Goal: Navigation & Orientation: Find specific page/section

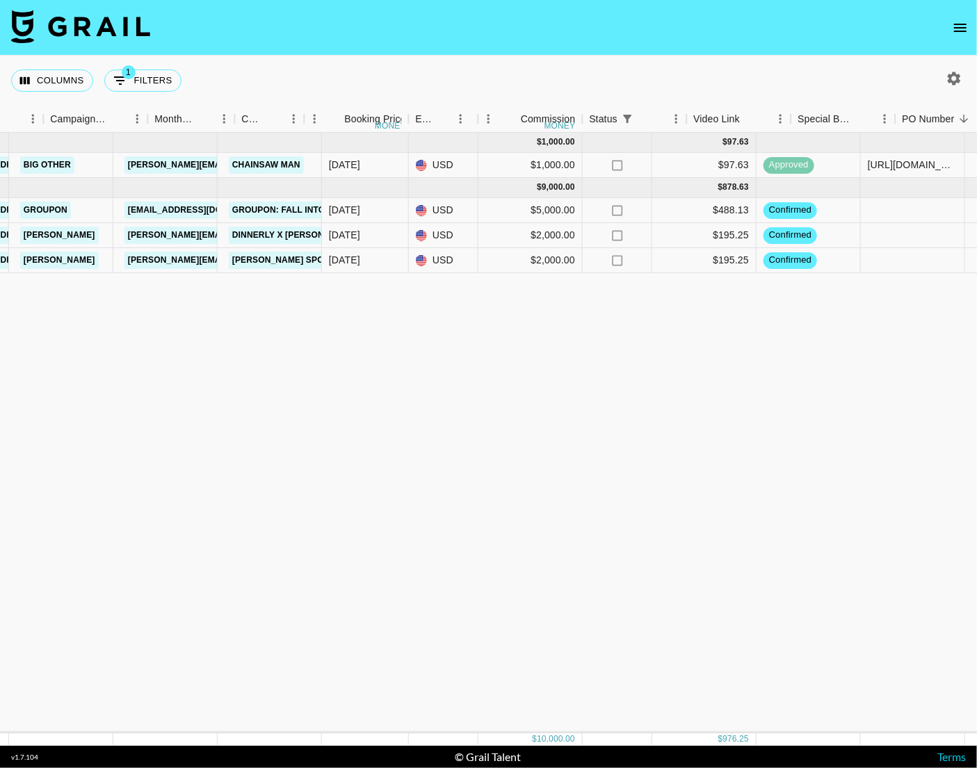
scroll to position [0, 638]
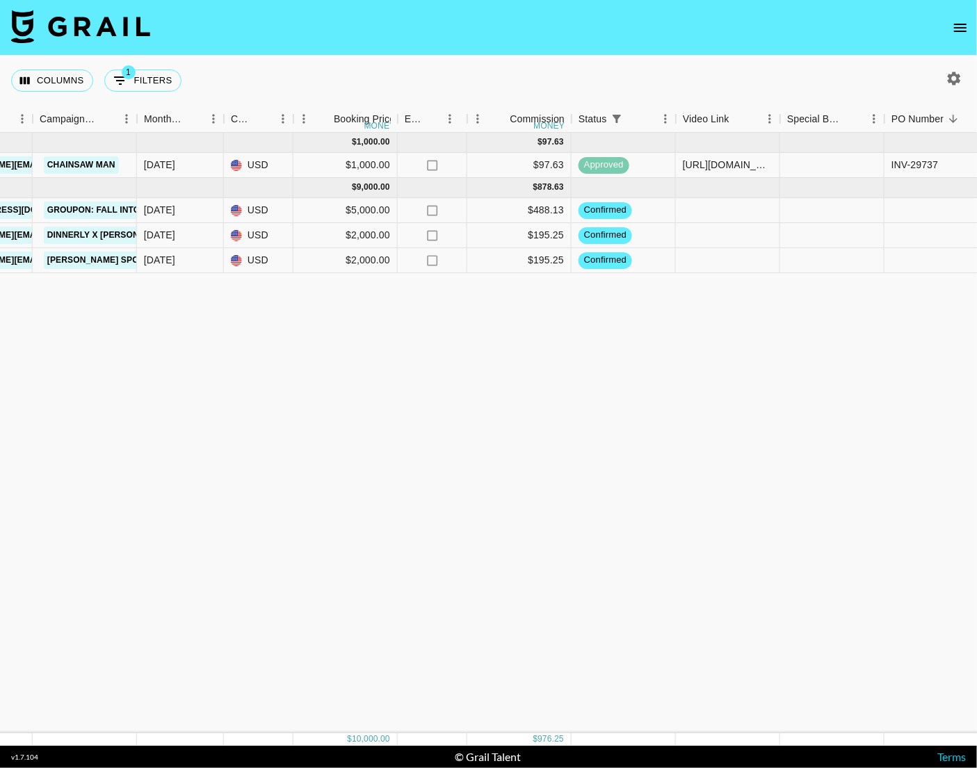
click at [126, 320] on div "[DATE] ( 1 ) $ 1,000.00 $ 97.63 reck4iYiaQMDLTNLG thereadtwinz [EMAIL_ADDRESS][…" at bounding box center [516, 433] width 2308 height 601
click at [283, 368] on div "[DATE] ( 1 ) $ 1,000.00 $ 97.63 reck4iYiaQMDLTNLG thereadtwinz [EMAIL_ADDRESS][…" at bounding box center [516, 433] width 2308 height 601
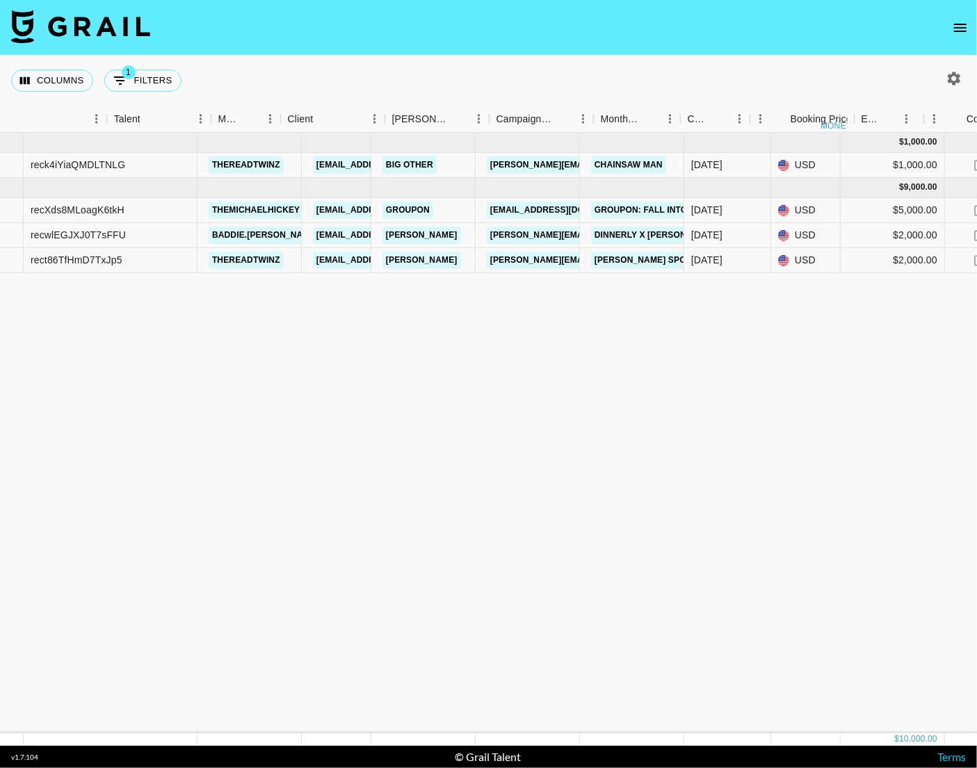
scroll to position [0, 0]
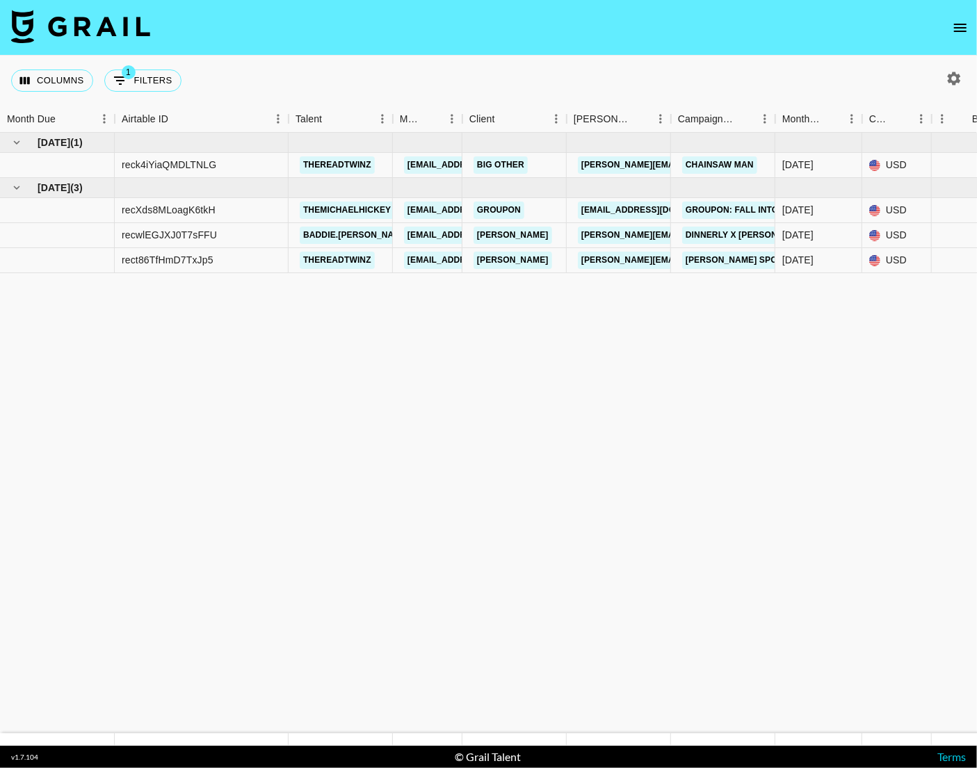
drag, startPoint x: 403, startPoint y: 365, endPoint x: -89, endPoint y: 225, distance: 511.6
click at [0, 225] on html "Columns 1 Filters + Booking Month Due Airtable ID Talent Manager Client [PERSON…" at bounding box center [488, 384] width 977 height 768
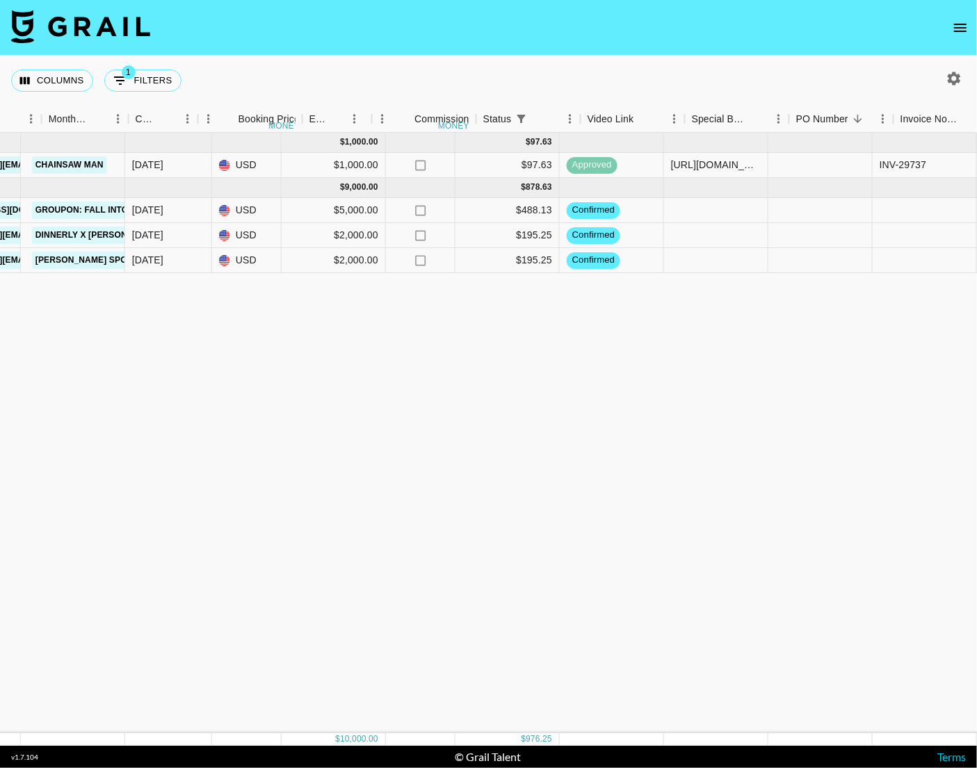
scroll to position [0, 1065]
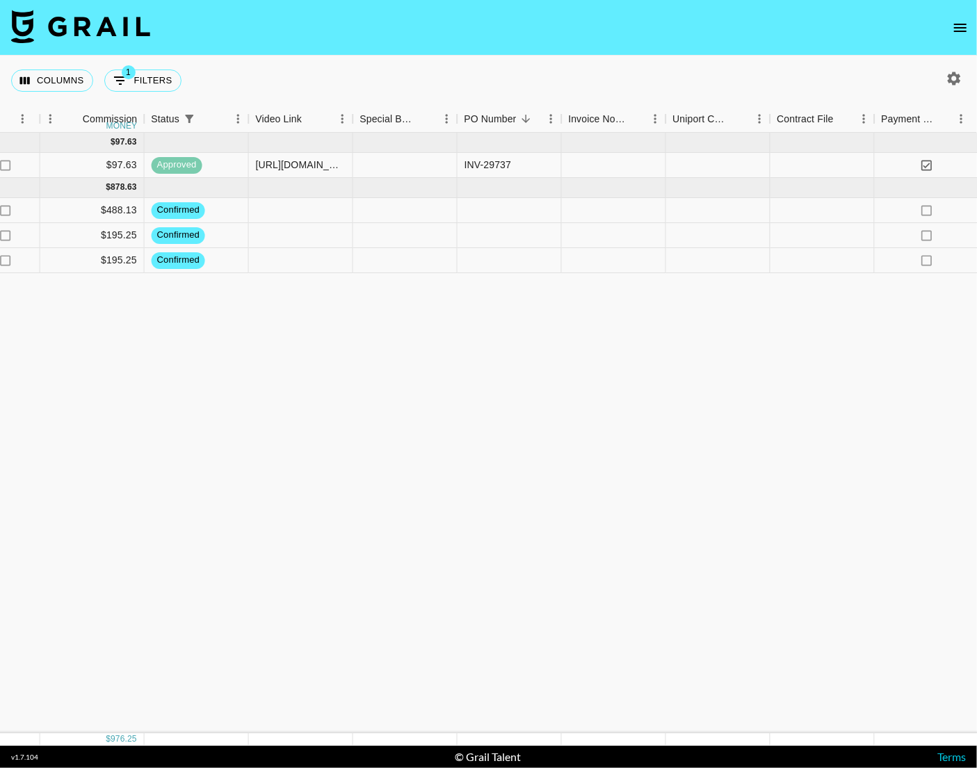
drag, startPoint x: 396, startPoint y: 327, endPoint x: 519, endPoint y: 339, distance: 123.7
click at [742, 328] on div "[DATE] ( 1 ) $ 1,000.00 $ 97.63 reck4iYiaQMDLTNLG thereadtwinz [EMAIL_ADDRESS][…" at bounding box center [89, 433] width 2308 height 601
click at [368, 357] on div "[DATE] ( 1 ) $ 1,000.00 $ 97.63 reck4iYiaQMDLTNLG thereadtwinz [EMAIL_ADDRESS][…" at bounding box center [89, 433] width 2308 height 601
click at [415, 411] on div "[DATE] ( 1 ) $ 1,000.00 $ 97.63 reck4iYiaQMDLTNLG thereadtwinz [EMAIL_ADDRESS][…" at bounding box center [89, 433] width 2308 height 601
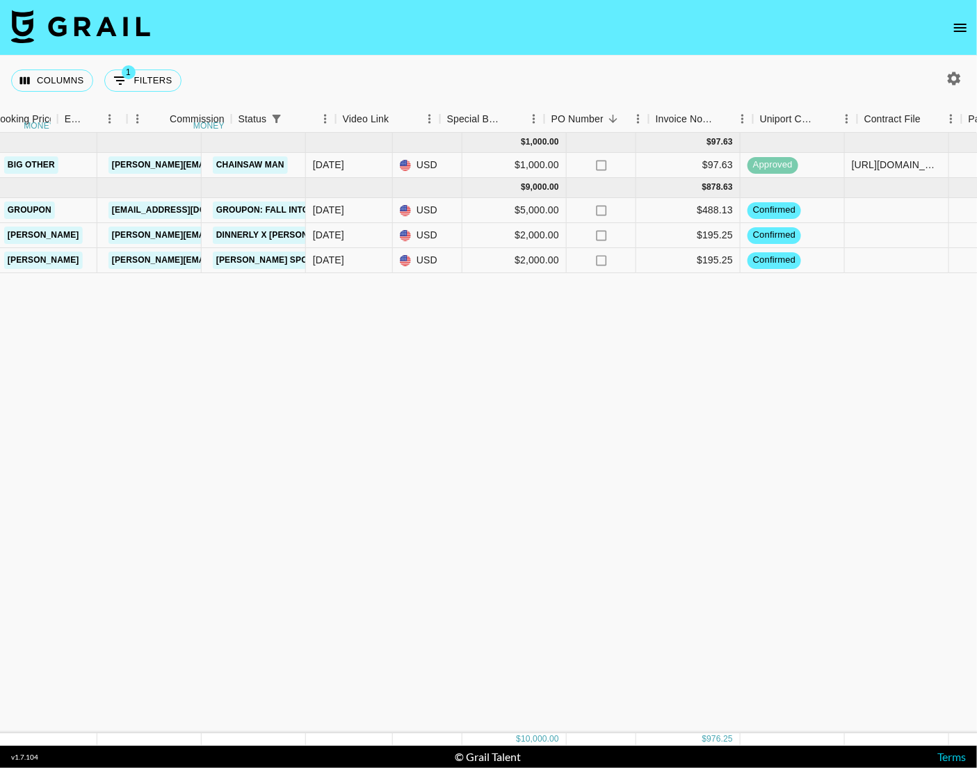
scroll to position [0, 0]
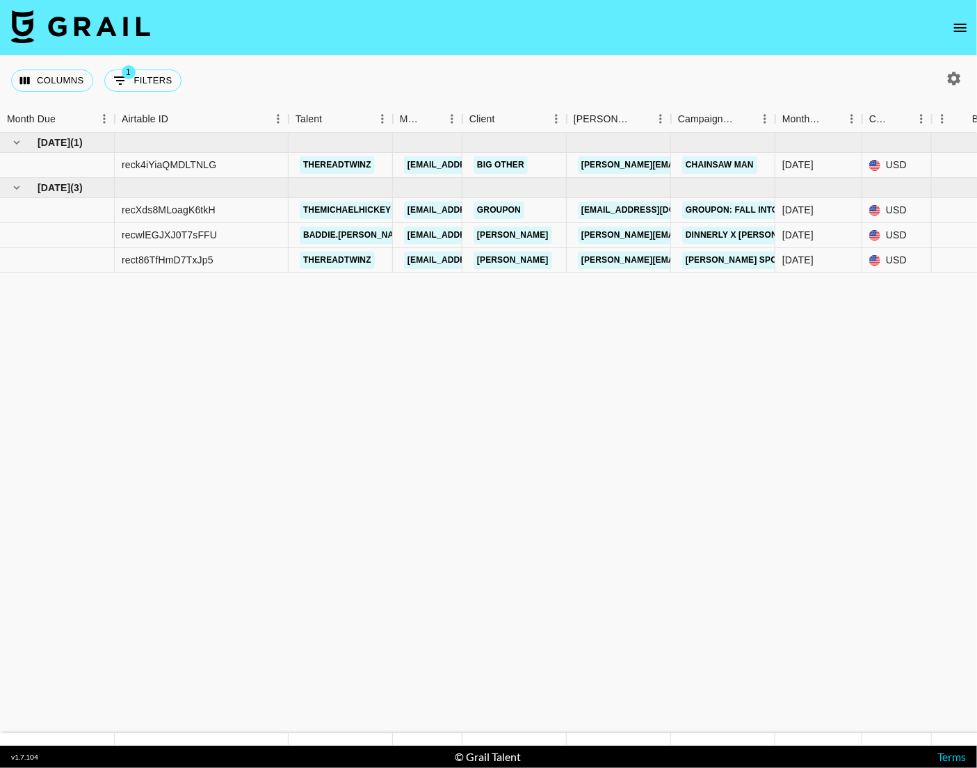
drag, startPoint x: 323, startPoint y: 342, endPoint x: -79, endPoint y: 374, distance: 403.8
click at [0, 374] on html "Columns 1 Filters + Booking Month Due Airtable ID Talent Manager Client [PERSON…" at bounding box center [488, 384] width 977 height 768
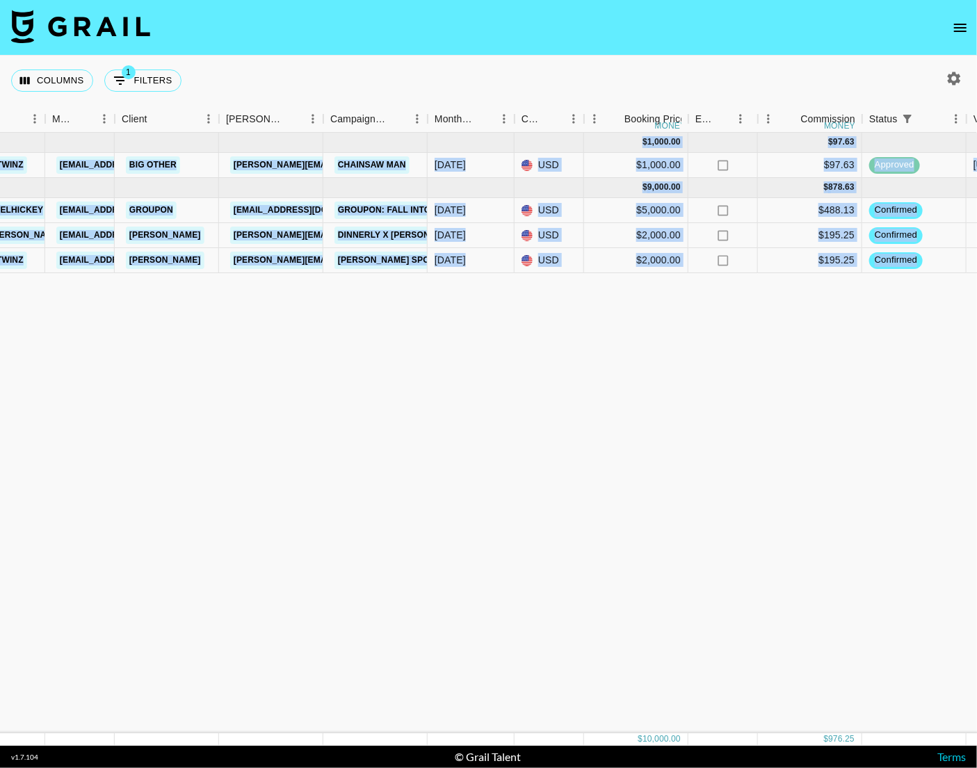
scroll to position [0, 388]
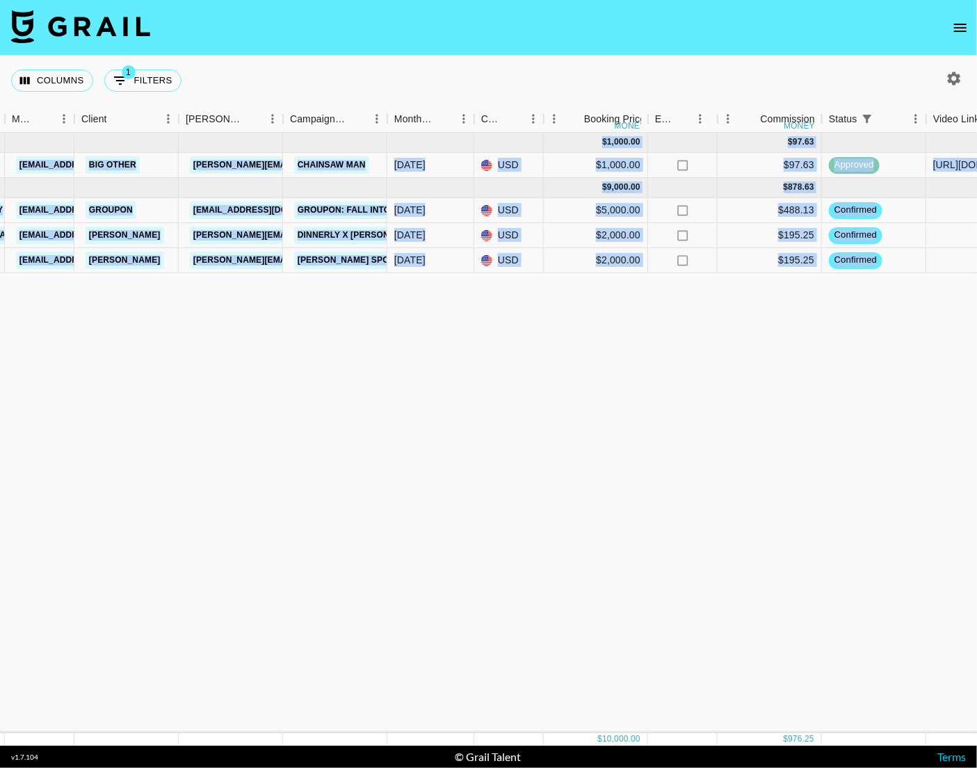
drag, startPoint x: 379, startPoint y: 534, endPoint x: 941, endPoint y: 267, distance: 621.9
click at [944, 266] on div "[DATE] ( 1 ) $ 1,000.00 $ 97.63 reck4iYiaQMDLTNLG thereadtwinz [EMAIL_ADDRESS][…" at bounding box center [766, 433] width 2308 height 601
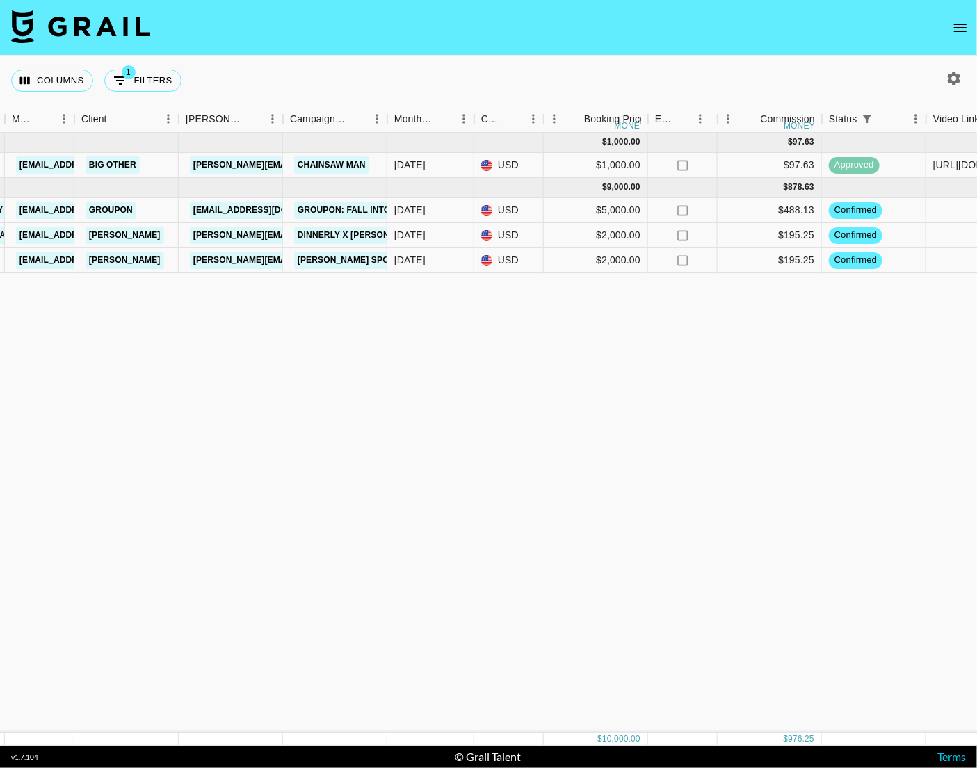
click at [694, 311] on div "[DATE] ( 1 ) $ 1,000.00 $ 97.63 reck4iYiaQMDLTNLG thereadtwinz [EMAIL_ADDRESS][…" at bounding box center [766, 433] width 2308 height 601
click at [483, 370] on div "[DATE] ( 1 ) $ 1,000.00 $ 97.63 reck4iYiaQMDLTNLG thereadtwinz [EMAIL_ADDRESS][…" at bounding box center [766, 433] width 2308 height 601
click at [351, 444] on div "[DATE] ( 1 ) $ 1,000.00 $ 97.63 reck4iYiaQMDLTNLG thereadtwinz [EMAIL_ADDRESS][…" at bounding box center [766, 433] width 2308 height 601
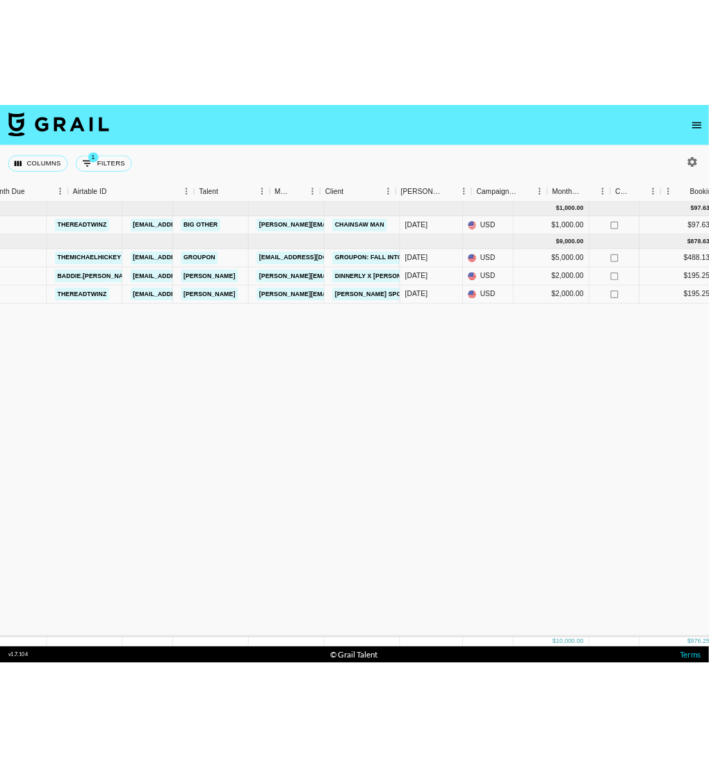
scroll to position [0, 0]
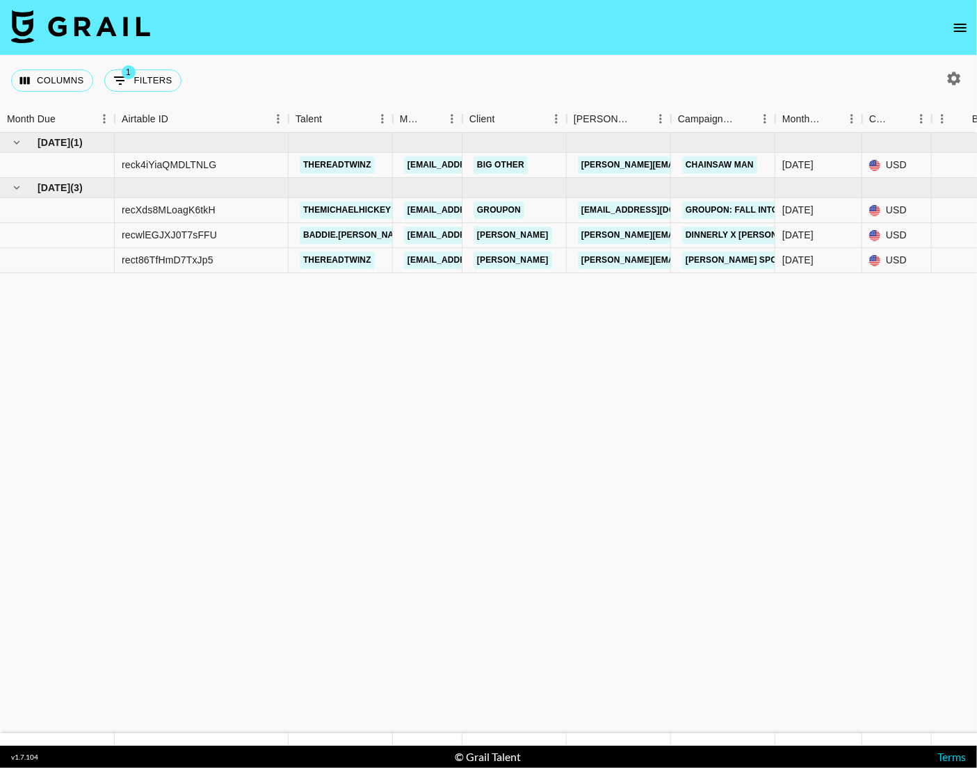
drag, startPoint x: 440, startPoint y: 391, endPoint x: -33, endPoint y: 237, distance: 497.7
click at [0, 237] on html "Columns 1 Filters + Booking Month Due Airtable ID Talent Manager Client [PERSON…" at bounding box center [488, 384] width 977 height 768
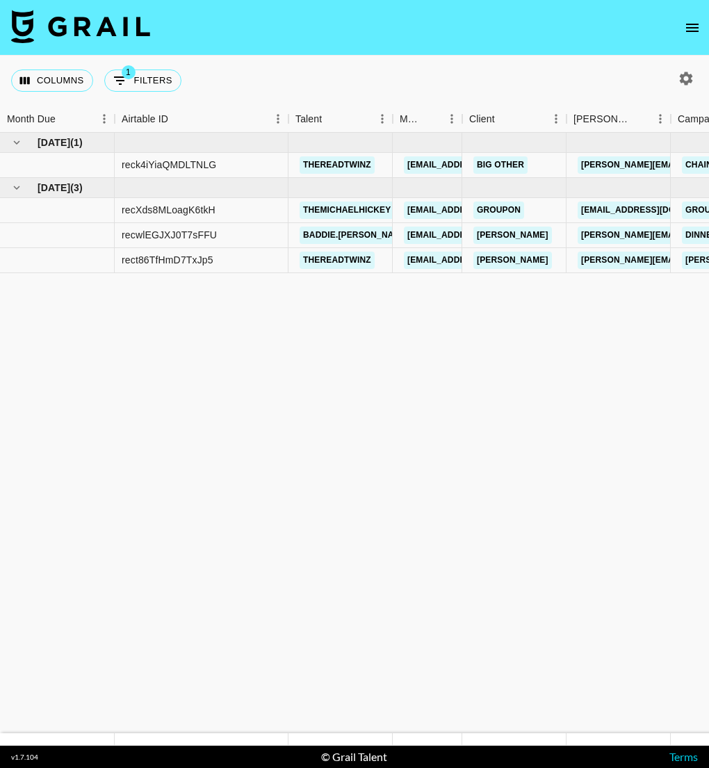
click at [688, 24] on icon "open drawer" at bounding box center [692, 27] width 17 height 17
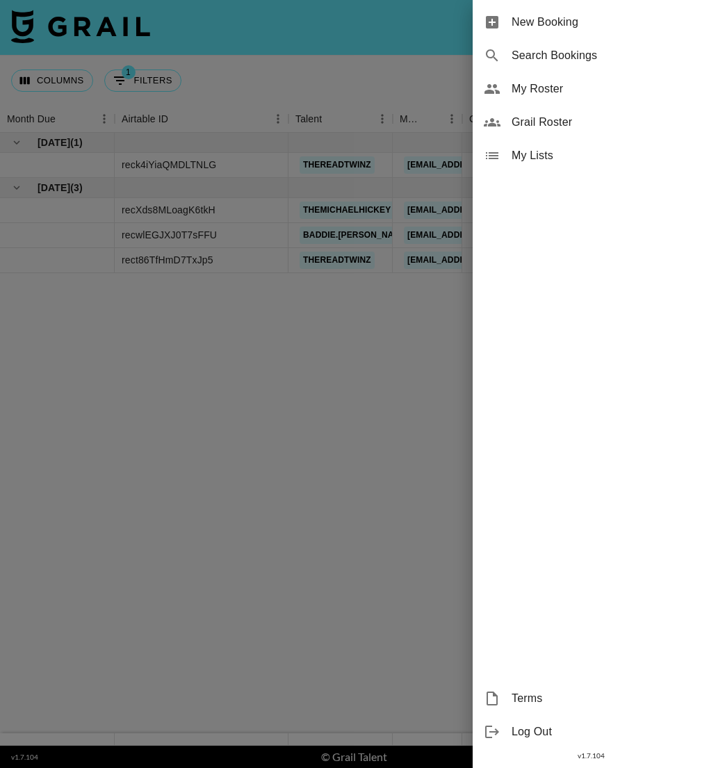
click at [521, 92] on span "My Roster" at bounding box center [605, 89] width 186 height 17
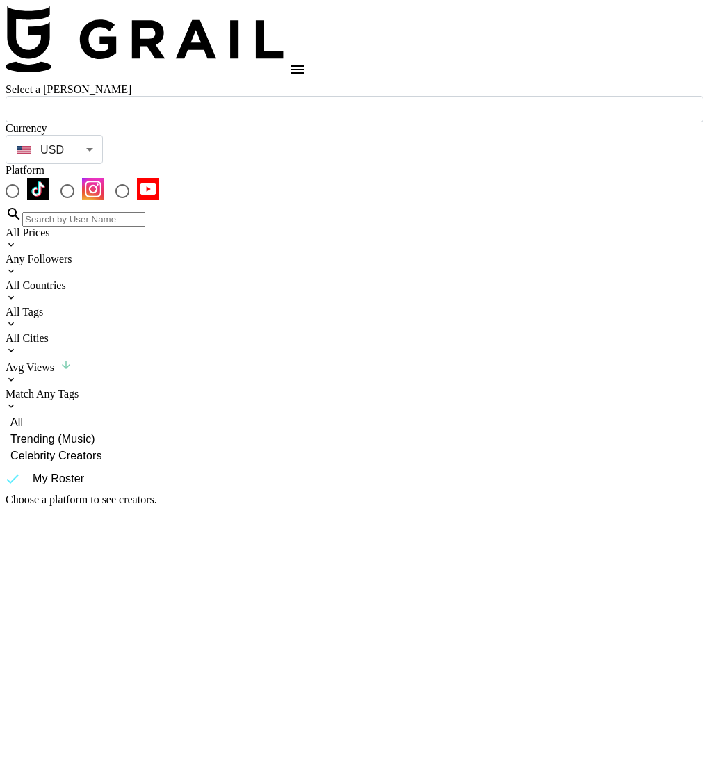
click at [304, 65] on icon "open drawer" at bounding box center [297, 69] width 13 height 8
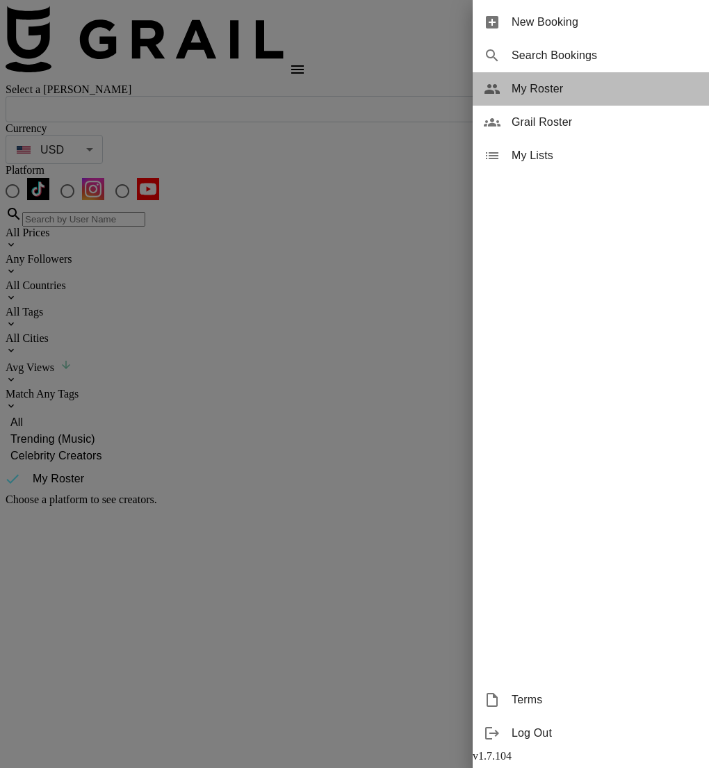
click at [514, 99] on div "My Roster" at bounding box center [591, 88] width 236 height 33
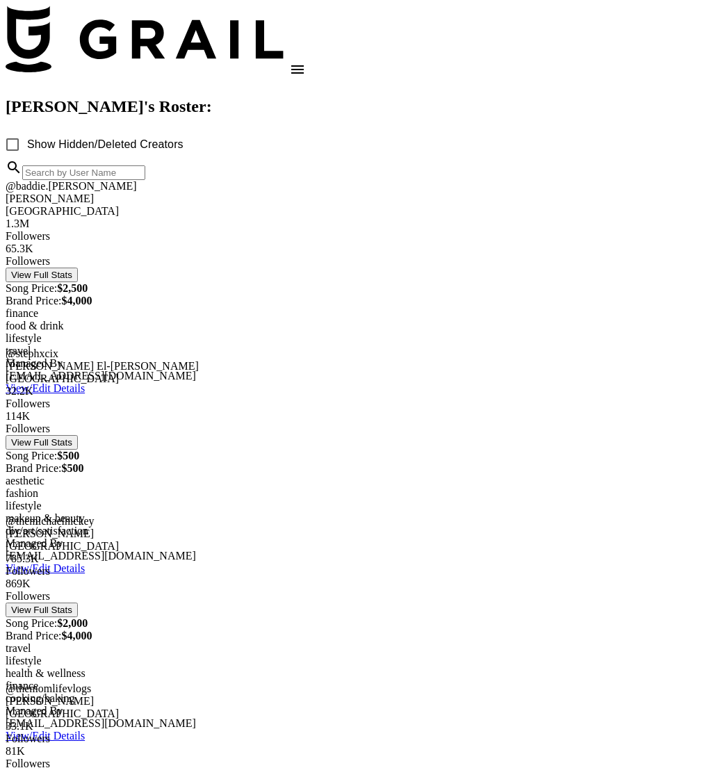
click at [104, 33] on img at bounding box center [145, 39] width 278 height 67
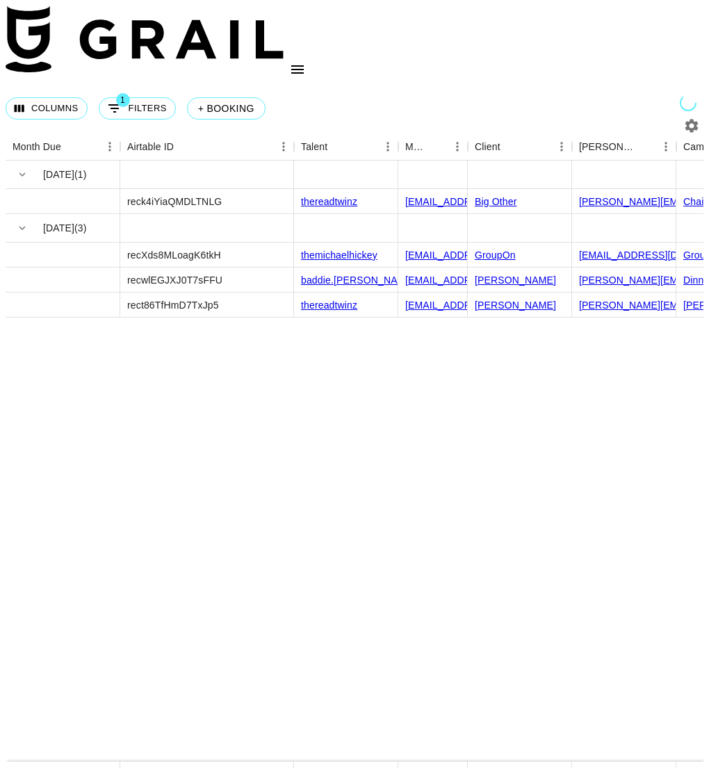
drag, startPoint x: 178, startPoint y: 328, endPoint x: 460, endPoint y: 387, distance: 288.2
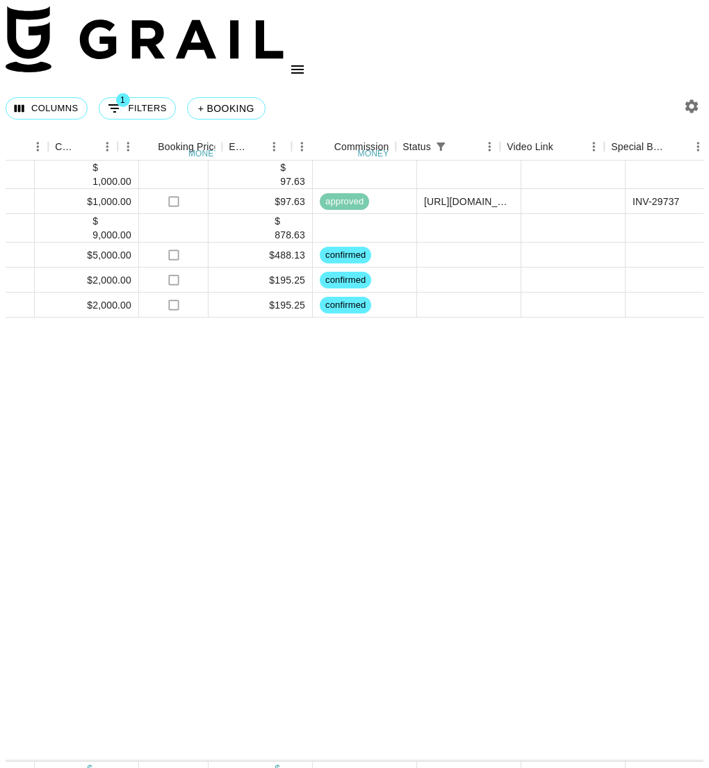
scroll to position [0, 813]
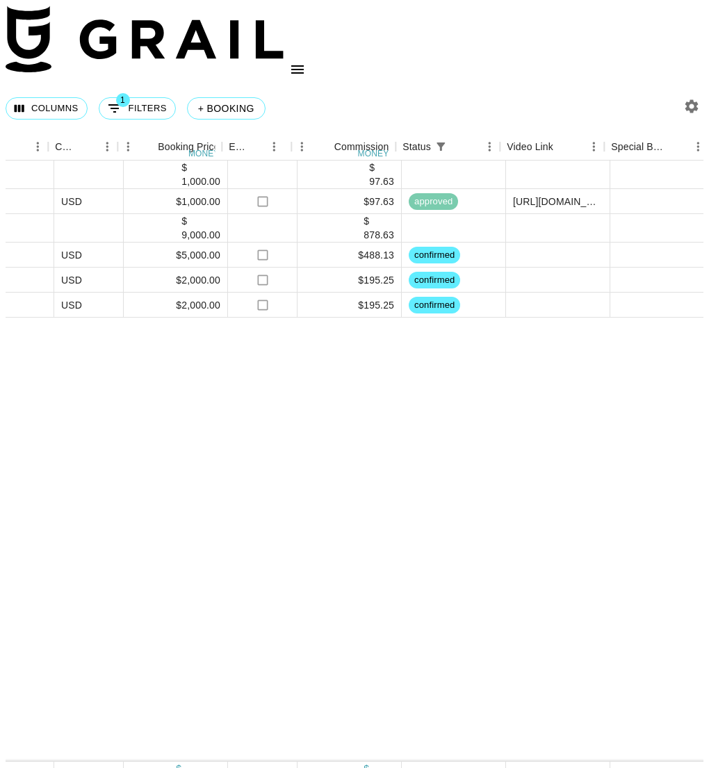
drag, startPoint x: 348, startPoint y: 397, endPoint x: 16, endPoint y: 384, distance: 332.5
click at [13, 383] on div "[DATE] ( 1 ) $ 1,000.00 $ 97.63 reck4iYiaQMDLTNLG thereadtwinz [EMAIL_ADDRESS][…" at bounding box center [346, 461] width 2308 height 601
click at [315, 384] on div "[DATE] ( 1 ) $ 1,000.00 $ 97.63 reck4iYiaQMDLTNLG thereadtwinz [EMAIL_ADDRESS][…" at bounding box center [346, 461] width 2308 height 601
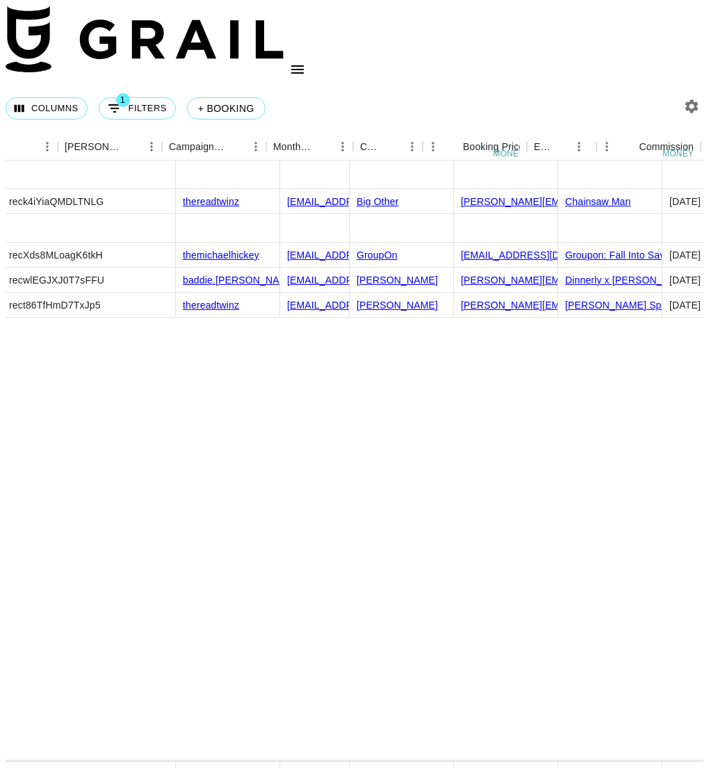
scroll to position [0, 0]
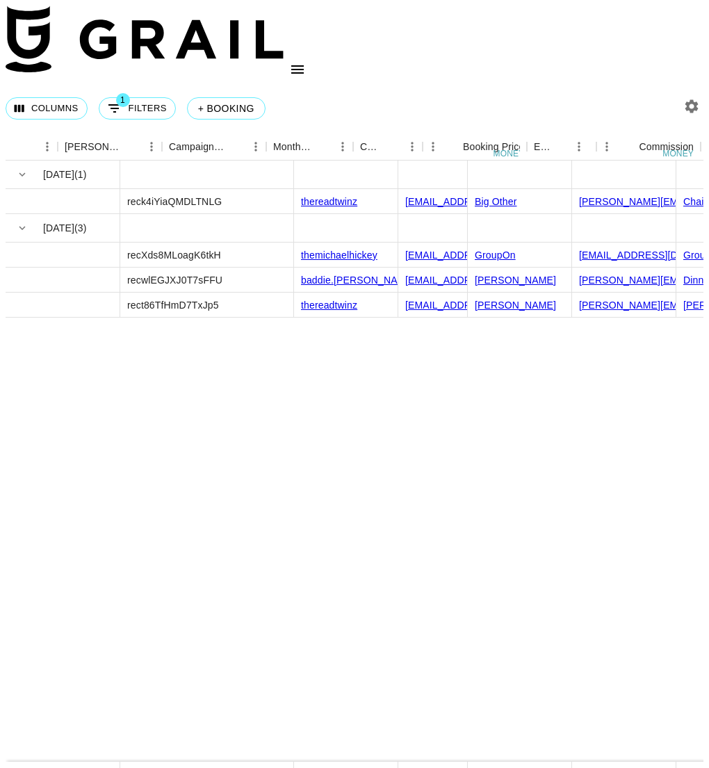
drag, startPoint x: 286, startPoint y: 400, endPoint x: -48, endPoint y: 248, distance: 366.8
click at [0, 248] on html "Columns 1 Filters + Booking Month Due Airtable ID Talent Manager Client [PERSON…" at bounding box center [354, 408] width 709 height 817
